Goal: Transaction & Acquisition: Purchase product/service

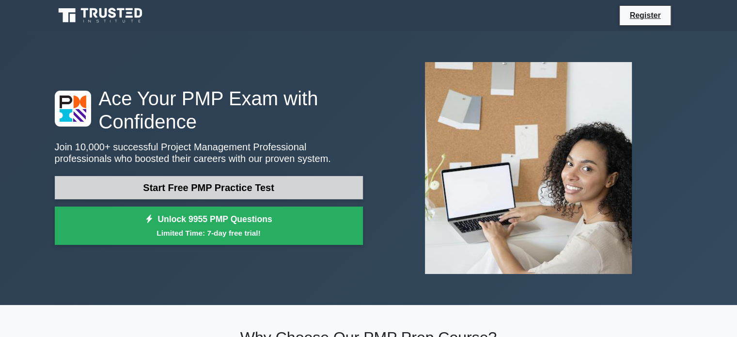
click at [180, 186] on link "Start Free PMP Practice Test" at bounding box center [209, 187] width 308 height 23
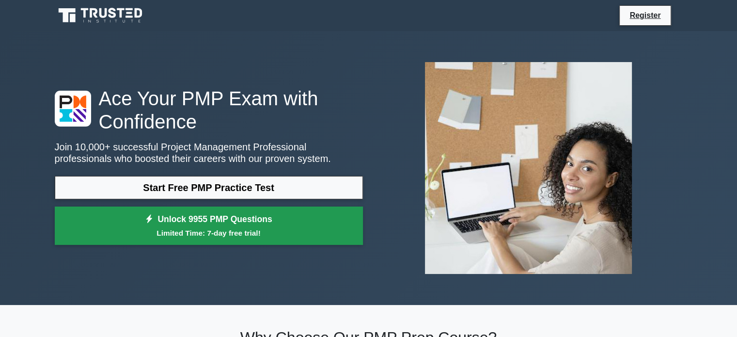
click at [209, 219] on link "Unlock 9955 PMP Questions Limited Time: 7-day free trial!" at bounding box center [209, 225] width 308 height 39
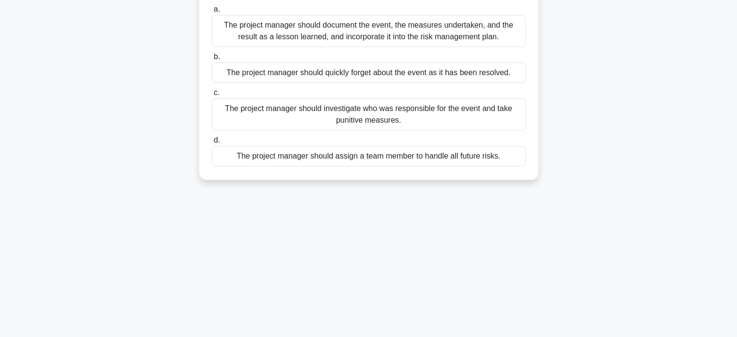
scroll to position [90, 0]
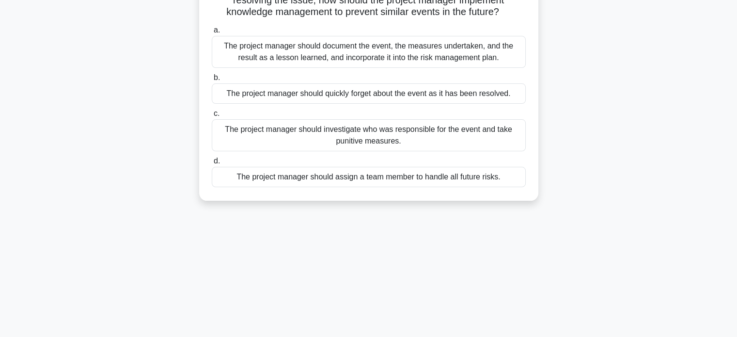
drag, startPoint x: 324, startPoint y: 216, endPoint x: 305, endPoint y: 217, distance: 18.9
click at [323, 217] on div "9:52 Stop PMP Intermediate 1/10 During a project execution, a sudden risk event…" at bounding box center [368, 187] width 639 height 484
